Goal: Book appointment/travel/reservation

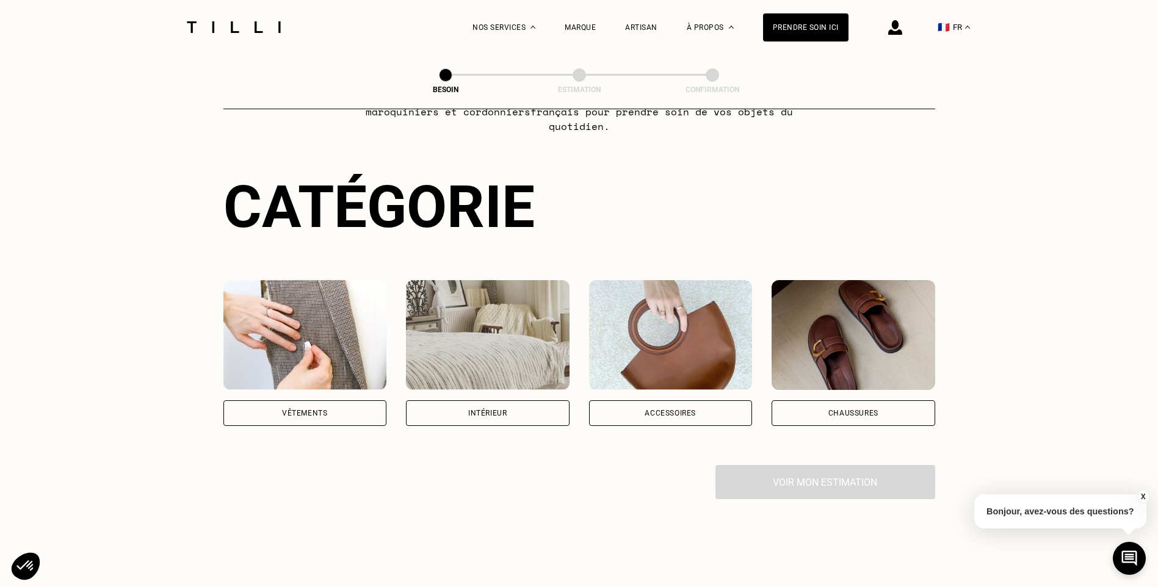
scroll to position [122, 0]
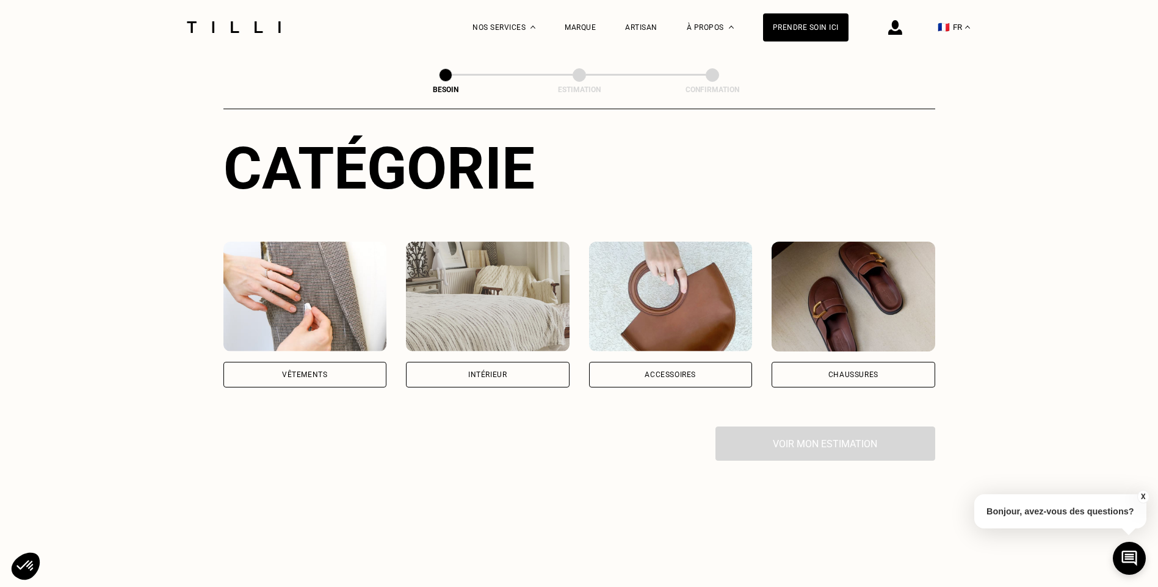
click at [361, 369] on div "Vêtements" at bounding box center [305, 375] width 164 height 26
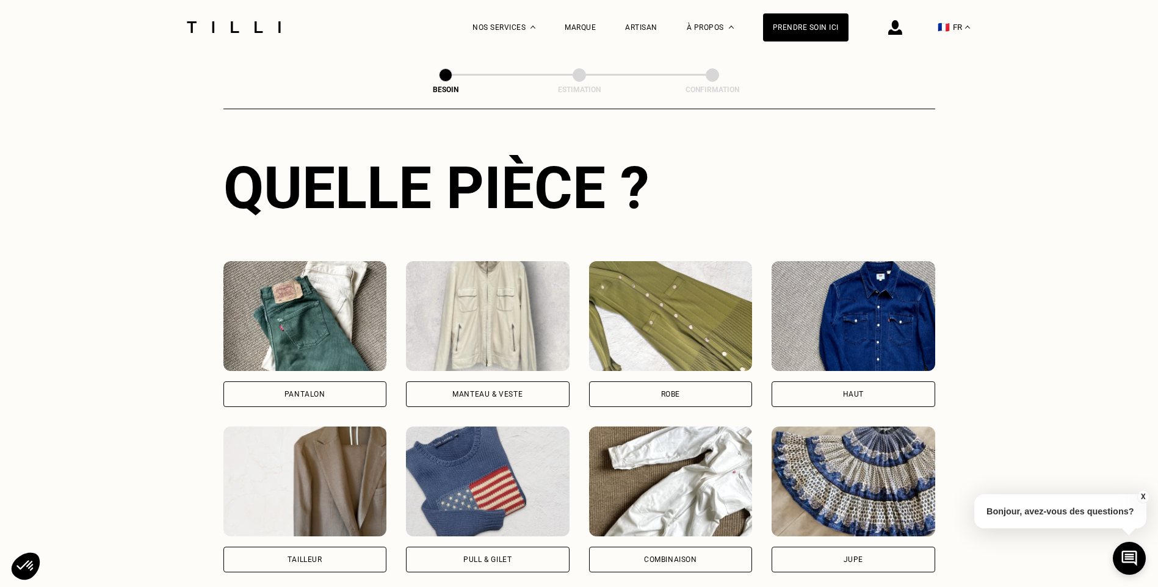
scroll to position [495, 0]
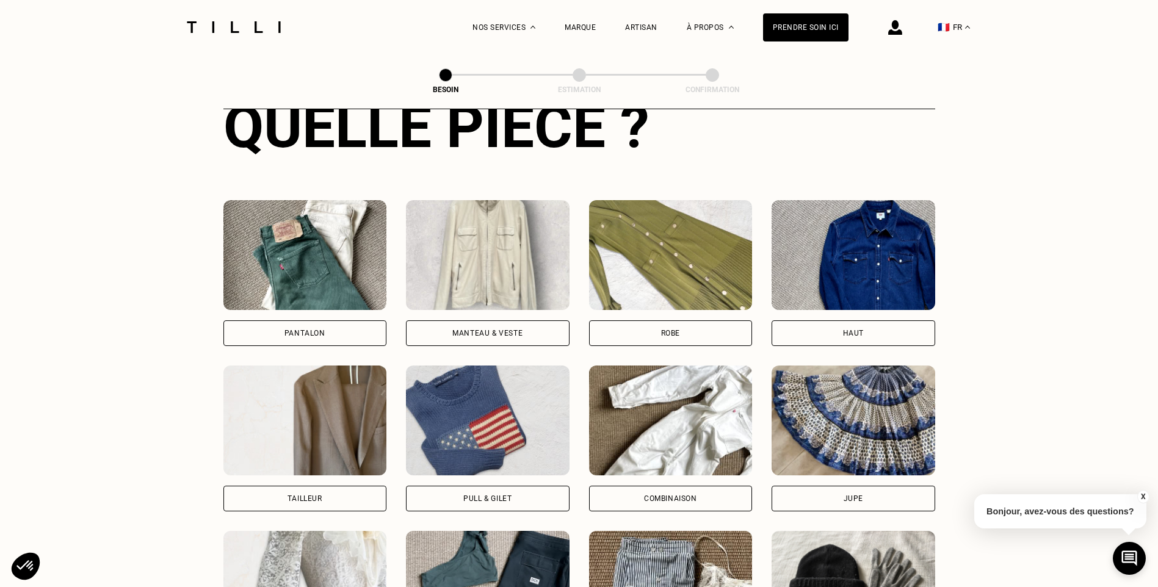
click at [324, 320] on div "Pantalon" at bounding box center [305, 333] width 164 height 26
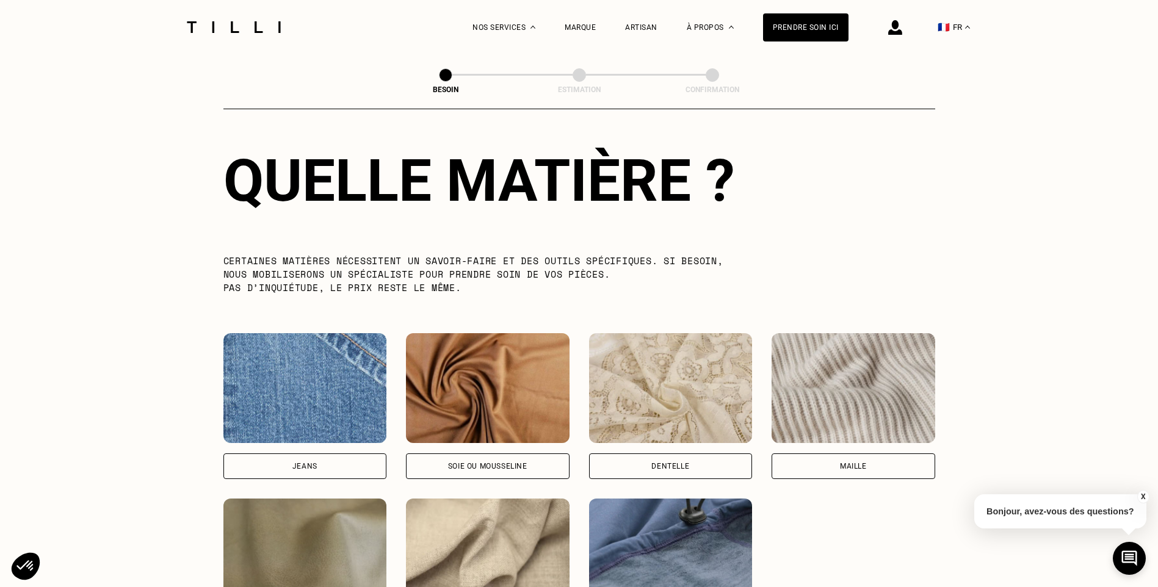
scroll to position [1124, 0]
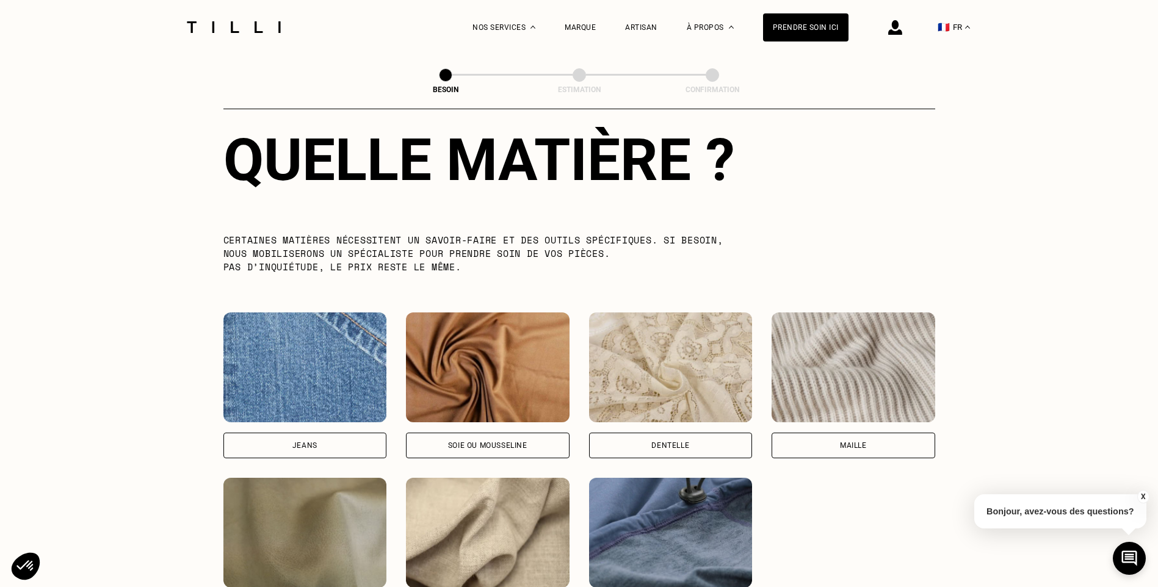
click at [339, 433] on div "Jeans" at bounding box center [305, 446] width 164 height 26
select select "FR"
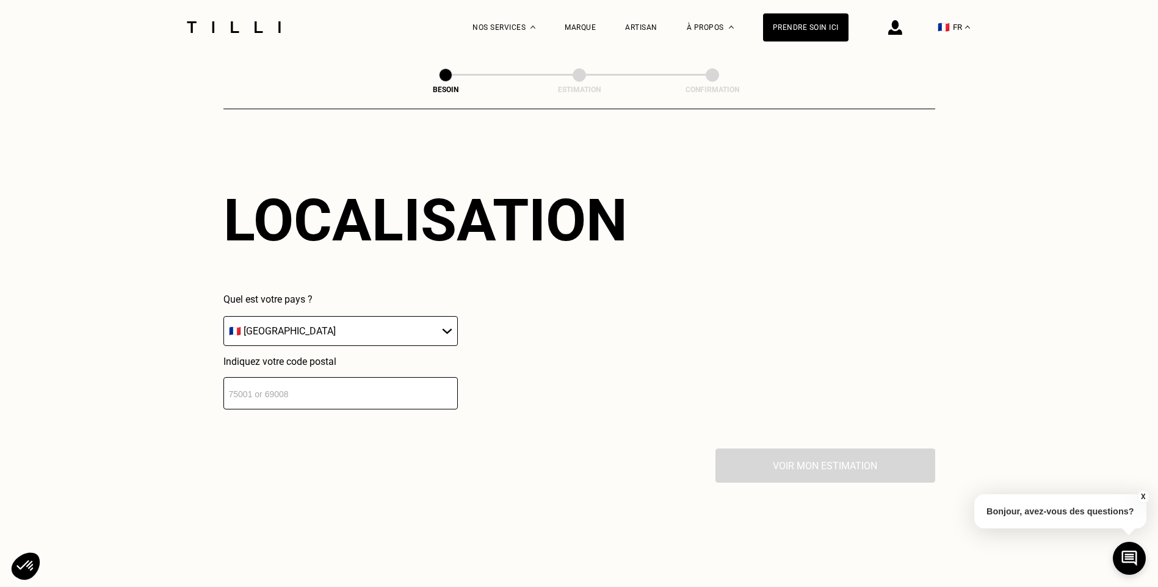
scroll to position [1641, 0]
click at [428, 329] on select "🇩🇪 [GEOGRAPHIC_DATA] 🇦🇹 [GEOGRAPHIC_DATA] 🇧🇪 [GEOGRAPHIC_DATA] 🇧🇬 Bulgarie 🇨🇾 C…" at bounding box center [340, 330] width 234 height 30
click at [427, 385] on input "number" at bounding box center [340, 392] width 234 height 32
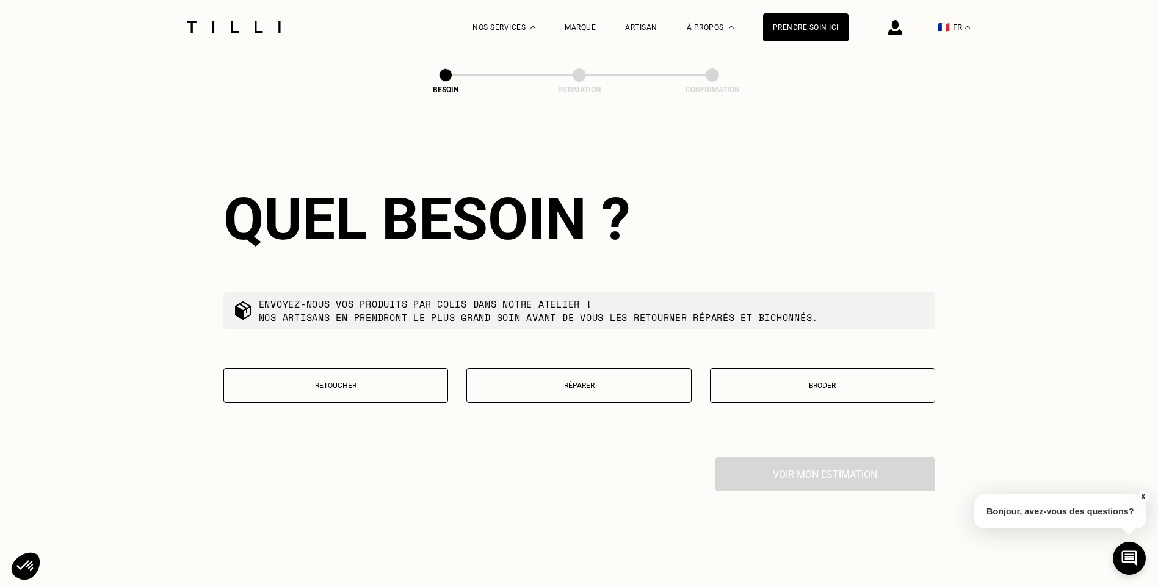
scroll to position [1944, 0]
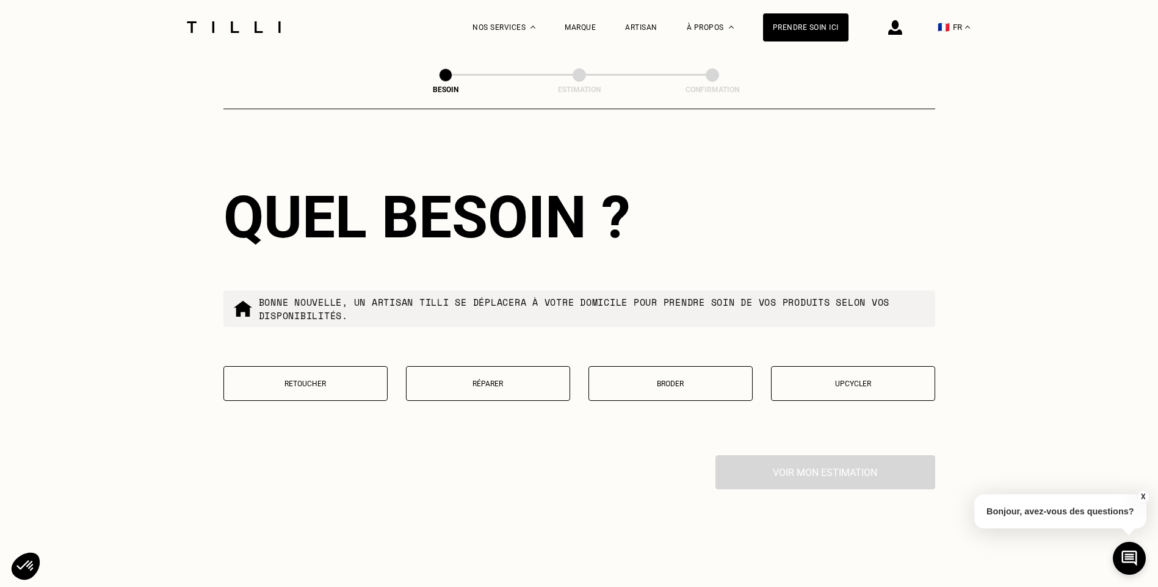
type input "69005"
click at [469, 382] on p "Réparer" at bounding box center [488, 384] width 151 height 9
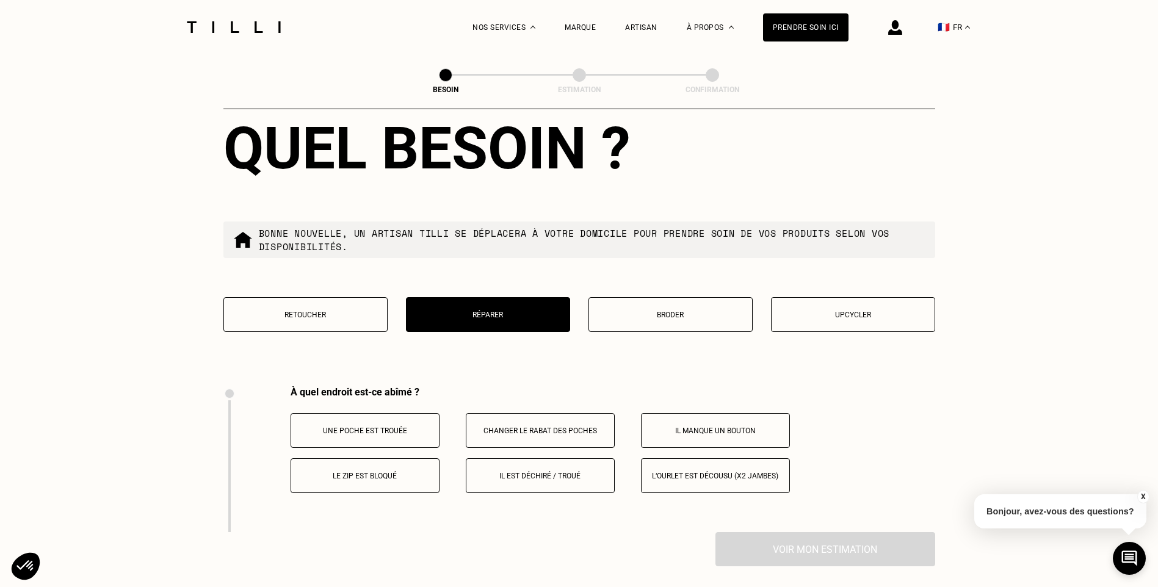
scroll to position [2074, 0]
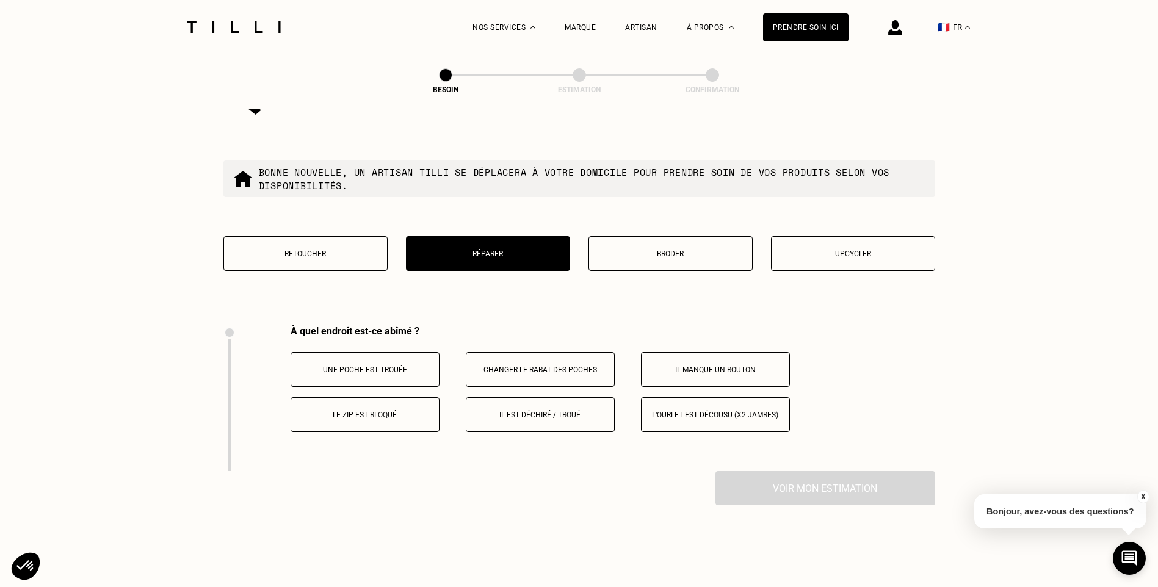
click at [564, 414] on button "Il est déchiré / troué" at bounding box center [540, 414] width 149 height 35
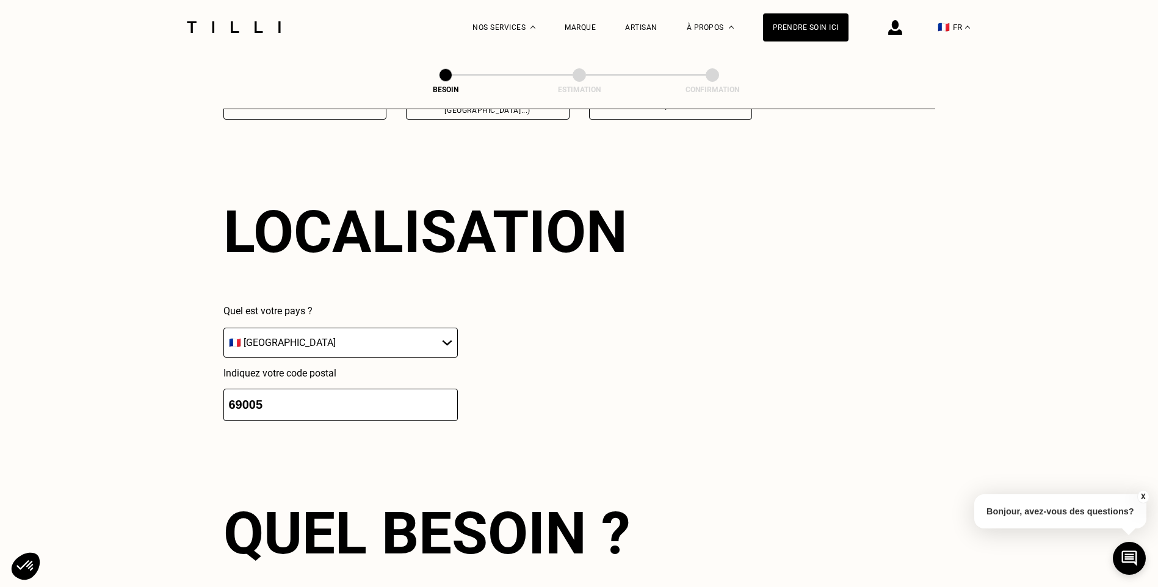
scroll to position [1524, 0]
